Goal: Find specific page/section

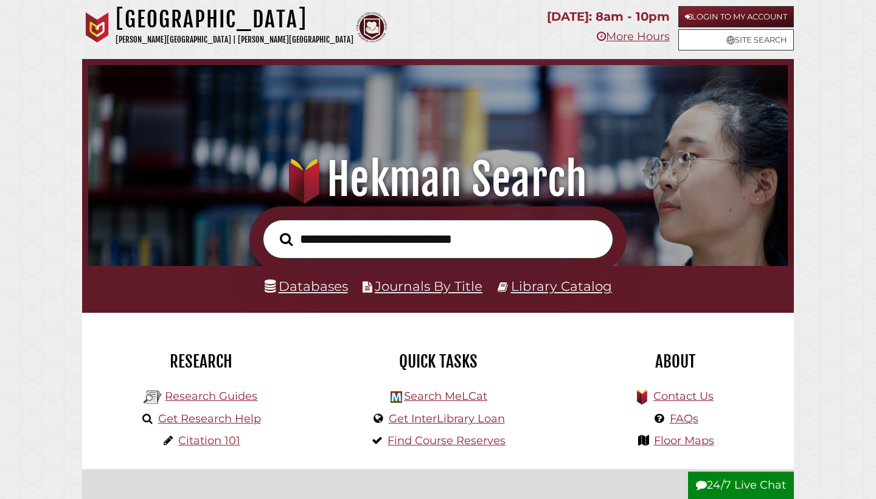
scroll to position [231, 693]
click at [294, 296] on li "Databases" at bounding box center [306, 286] width 83 height 23
click at [300, 285] on link "Databases" at bounding box center [306, 286] width 83 height 16
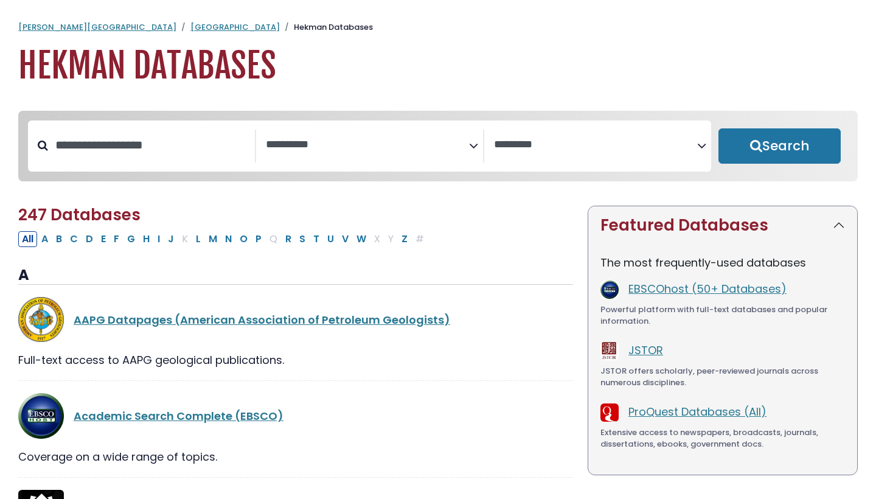
select select "Database Subject Filter"
select select "Database Vendors Filter"
click at [376, 161] on span "Search filters" at bounding box center [367, 146] width 203 height 33
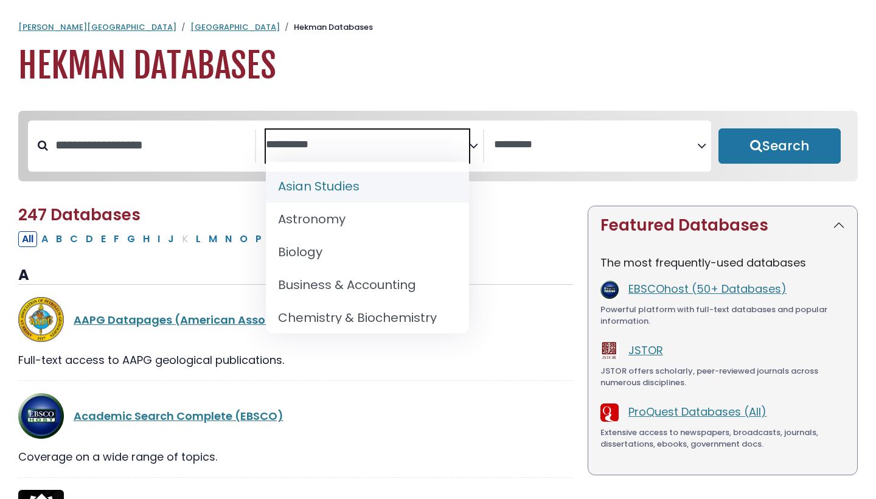
scroll to position [102, 0]
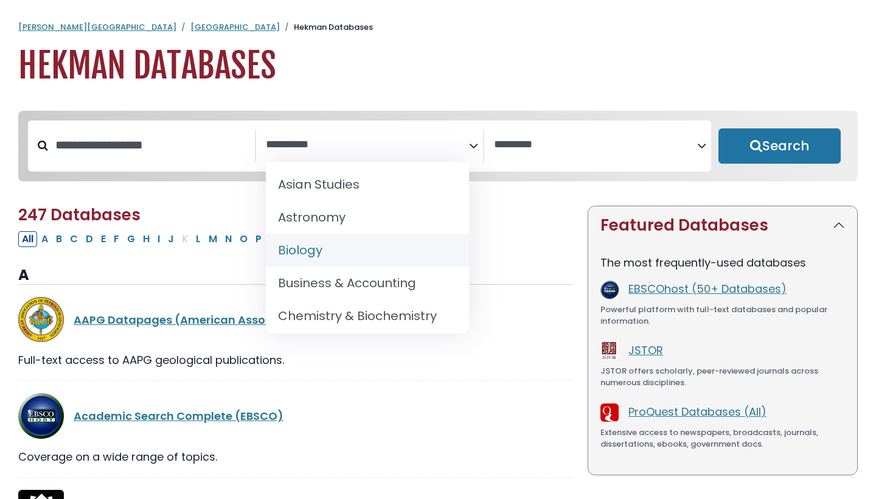
select select "*****"
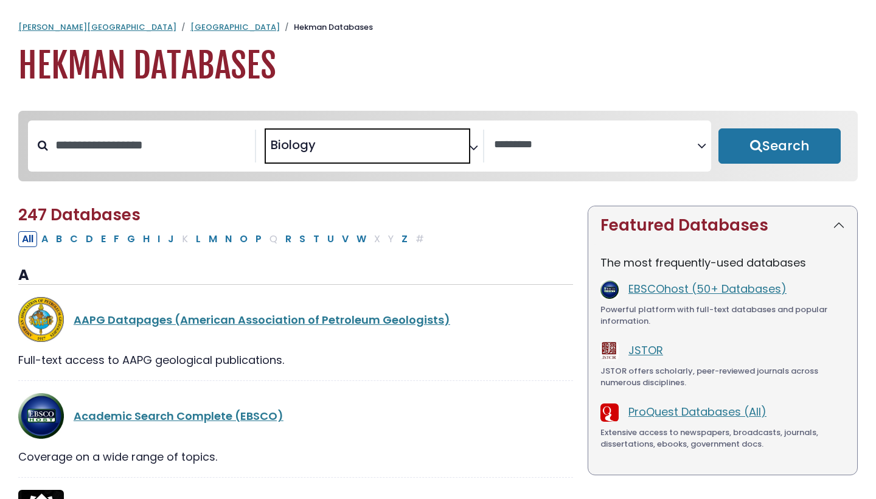
scroll to position [73, 0]
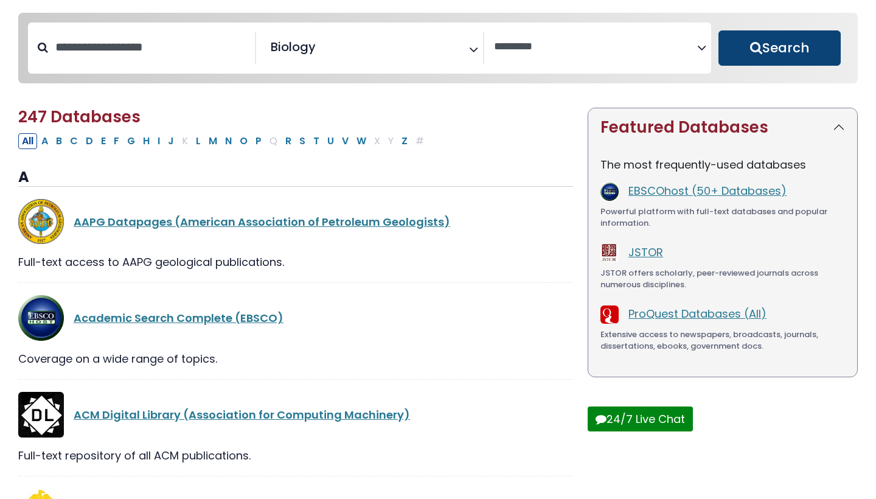
click at [791, 50] on button "Search" at bounding box center [779, 47] width 122 height 35
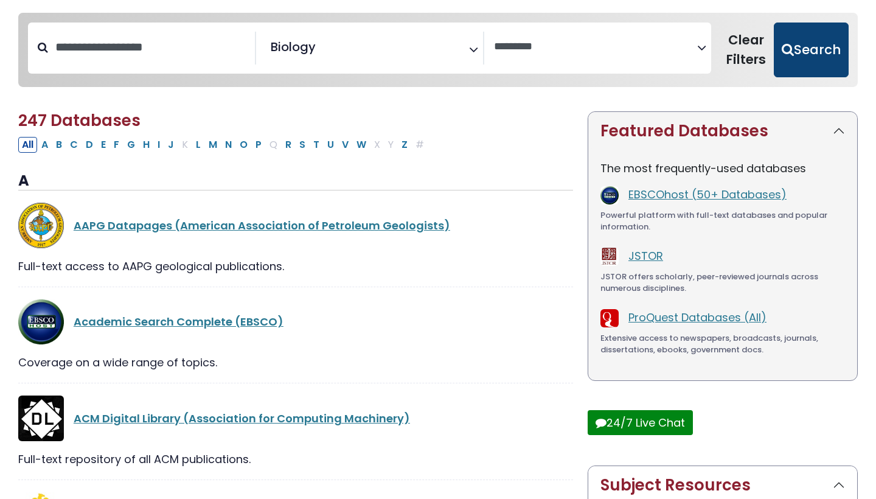
select select "Database Vendors Filter"
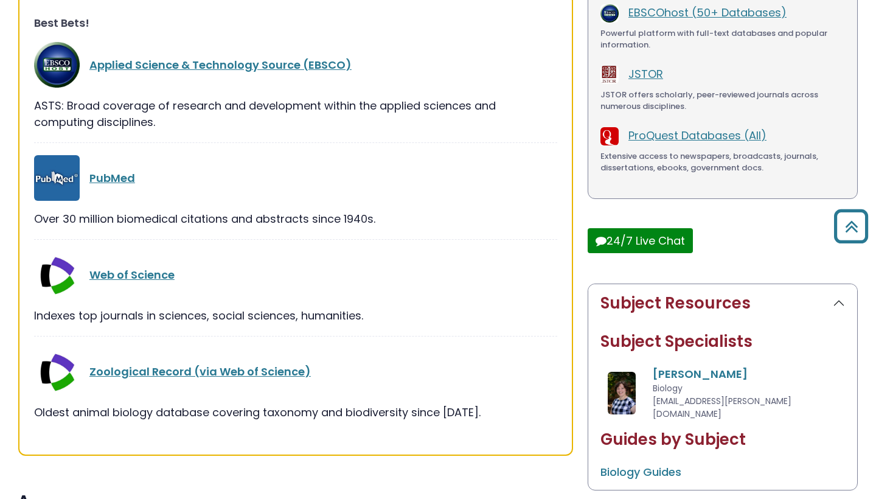
scroll to position [311, 0]
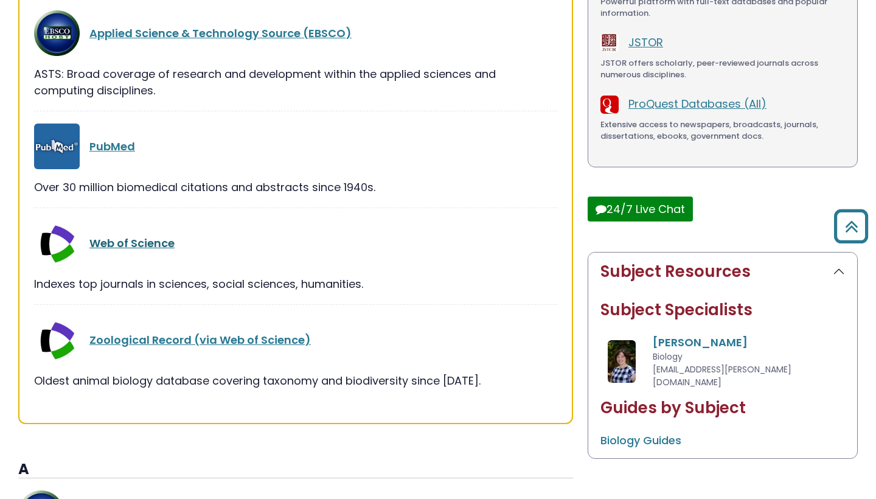
click at [125, 240] on link "Web of Science" at bounding box center [131, 242] width 85 height 15
